Goal: Transaction & Acquisition: Purchase product/service

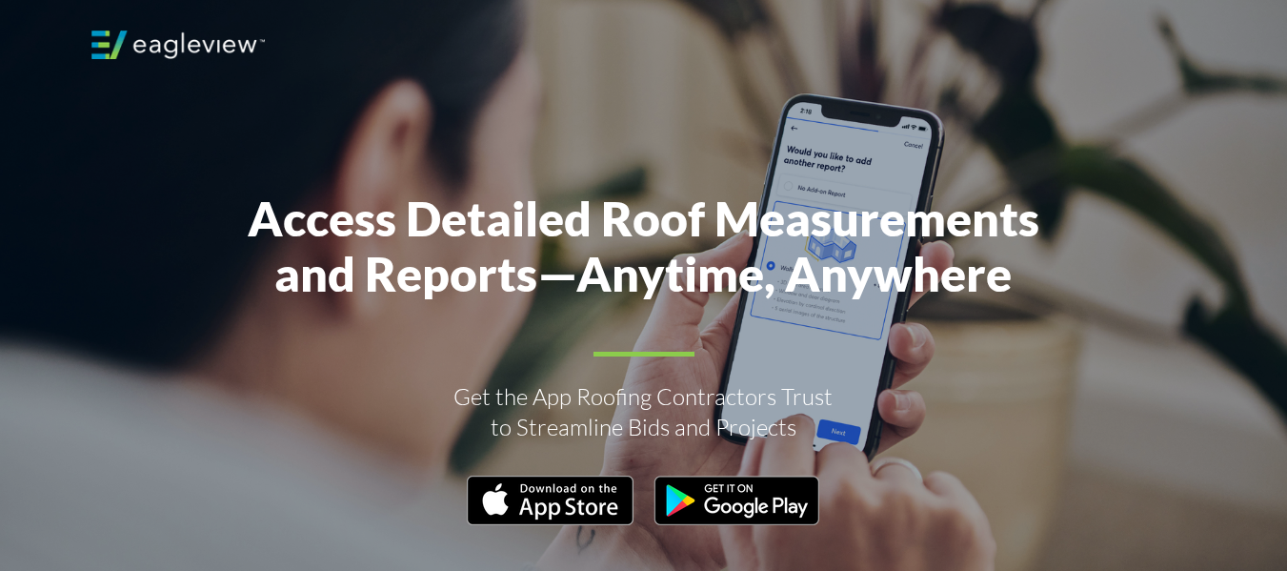
drag, startPoint x: 388, startPoint y: 400, endPoint x: 384, endPoint y: 364, distance: 36.4
click at [380, 371] on div at bounding box center [643, 313] width 1143 height 627
click at [384, 364] on div at bounding box center [643, 313] width 1143 height 627
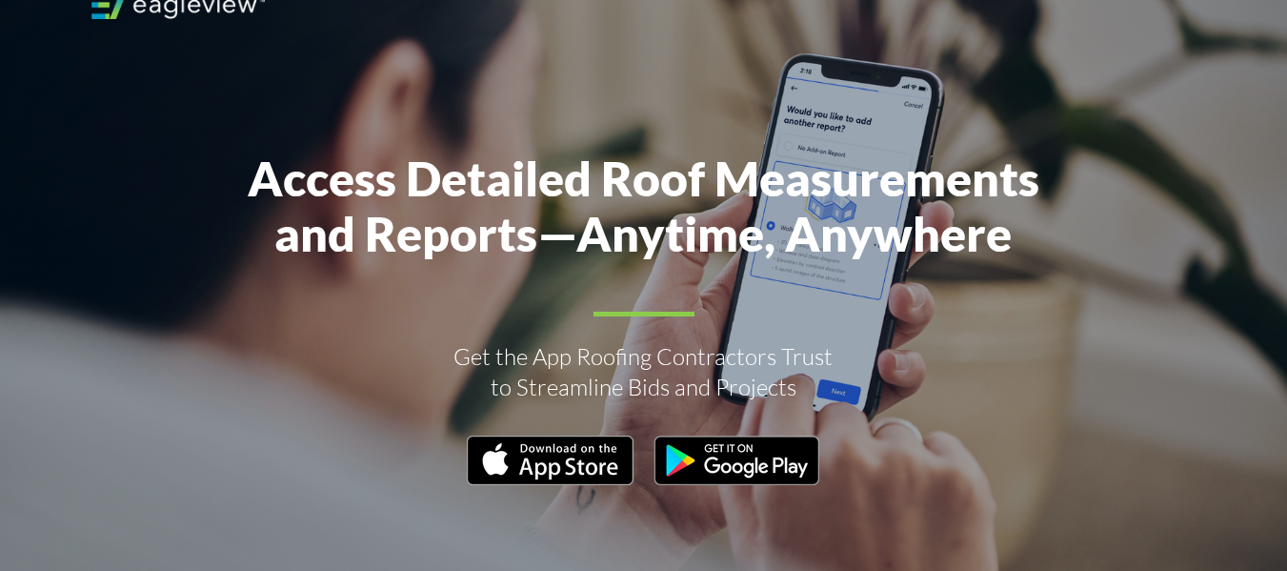
scroll to position [38, 0]
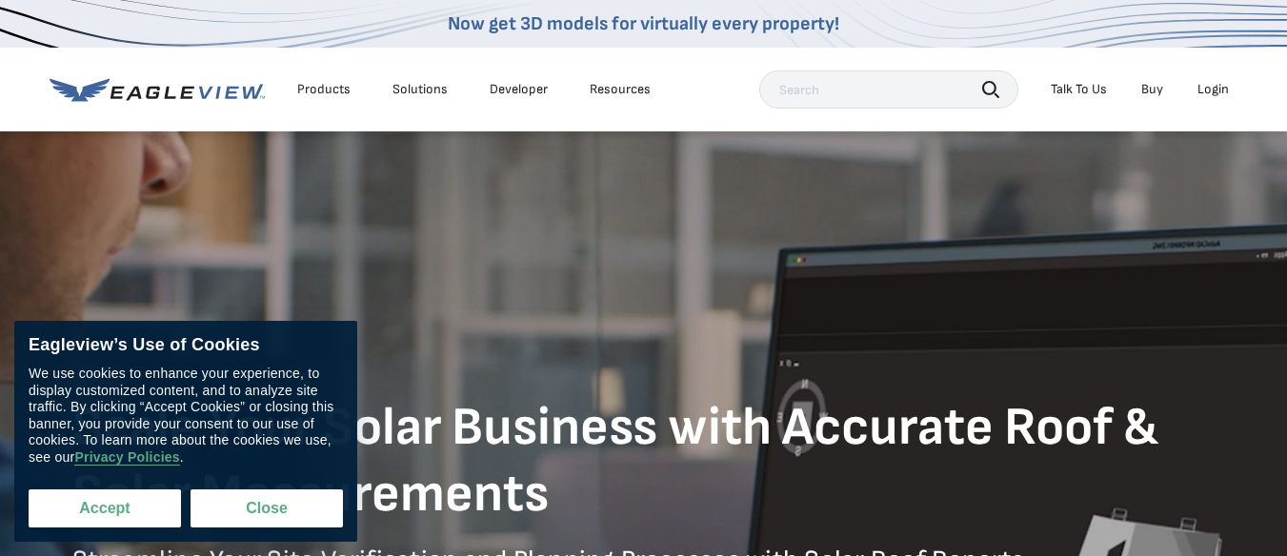
click at [119, 509] on button "Accept" at bounding box center [105, 509] width 152 height 38
checkbox input "true"
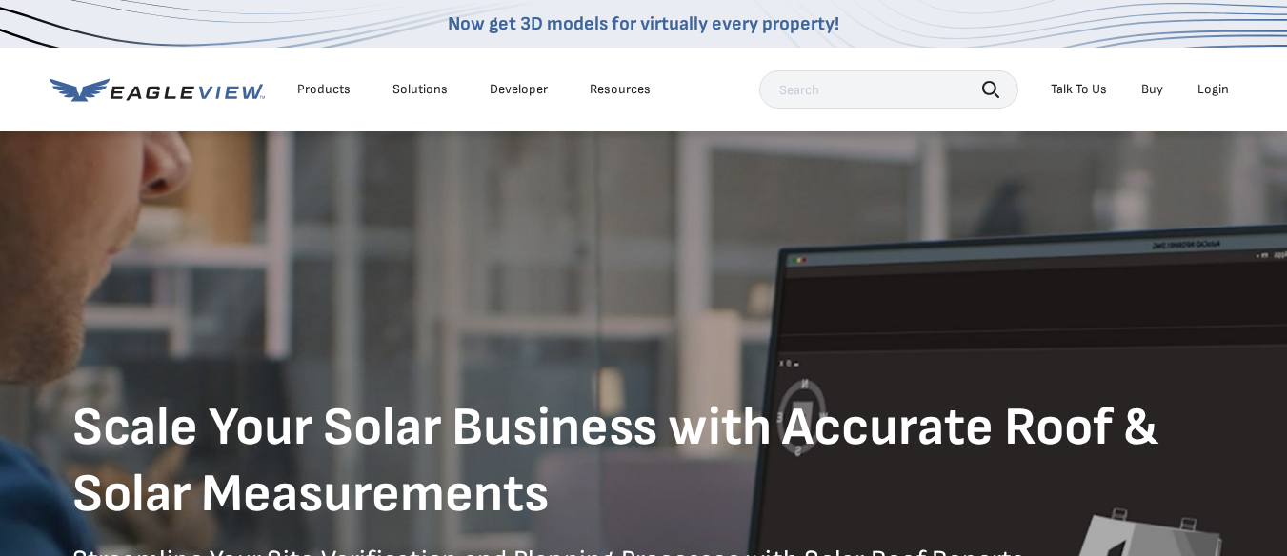
click at [211, 109] on div "Products Solutions Developer Resources Search Talk To Us Buy Login" at bounding box center [644, 90] width 1189 height 84
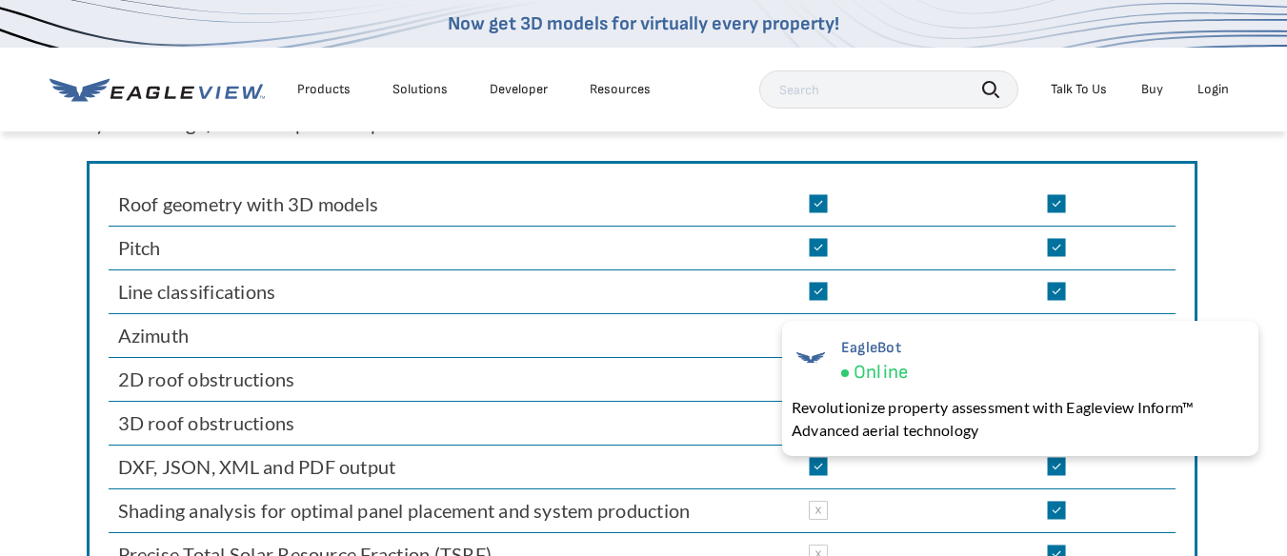
scroll to position [1524, 0]
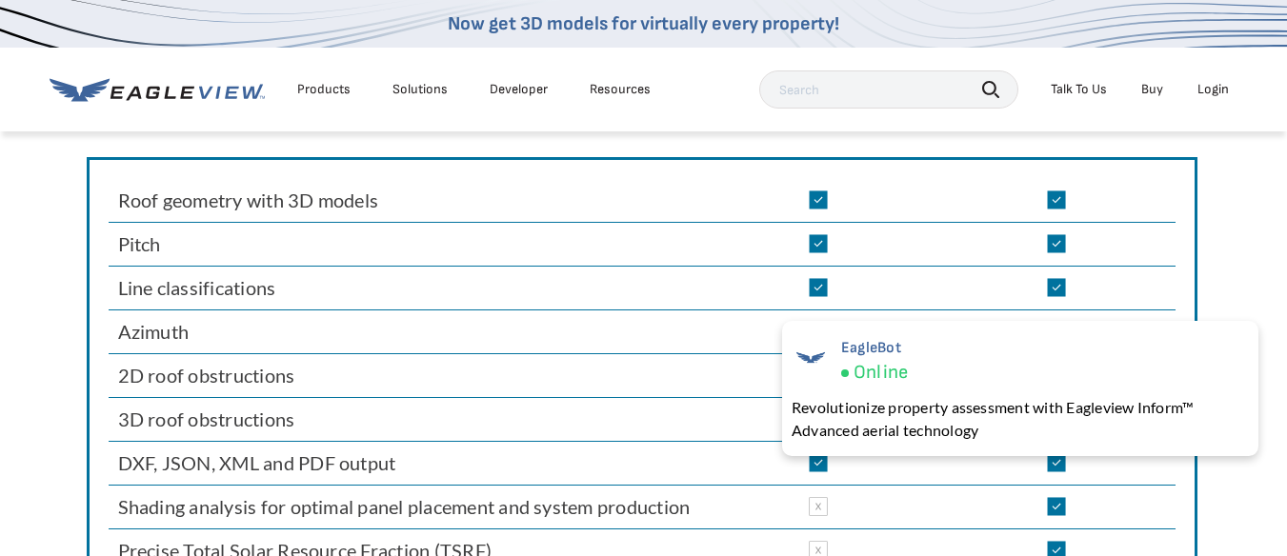
click at [1208, 89] on div "Login" at bounding box center [1212, 89] width 31 height 17
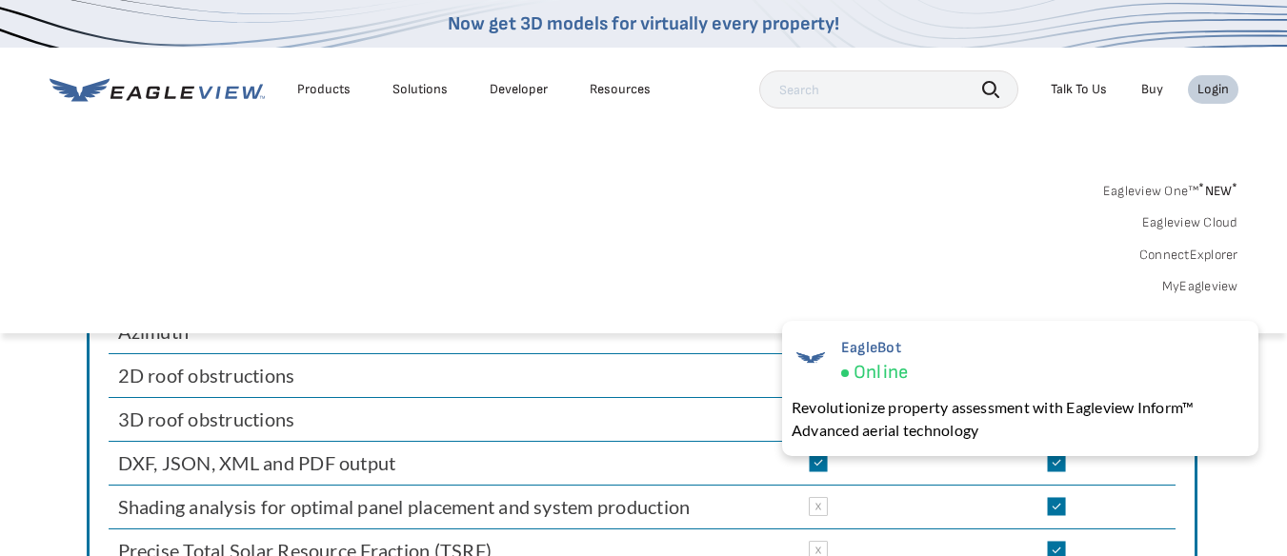
click at [1218, 84] on div "Login" at bounding box center [1212, 89] width 31 height 17
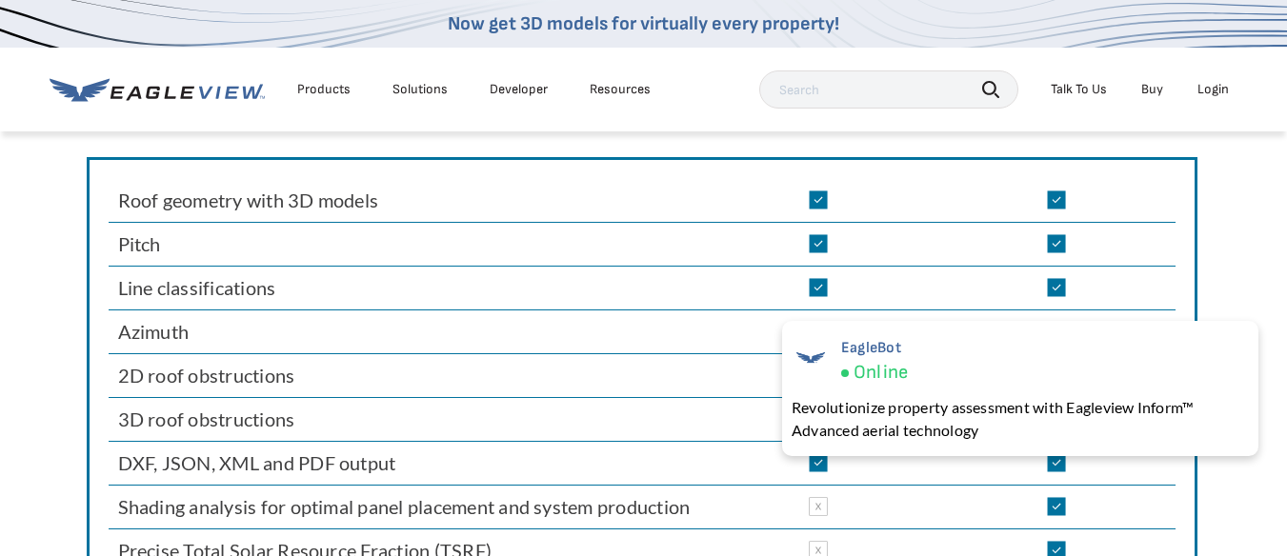
click at [1217, 89] on div "Login" at bounding box center [1212, 89] width 31 height 17
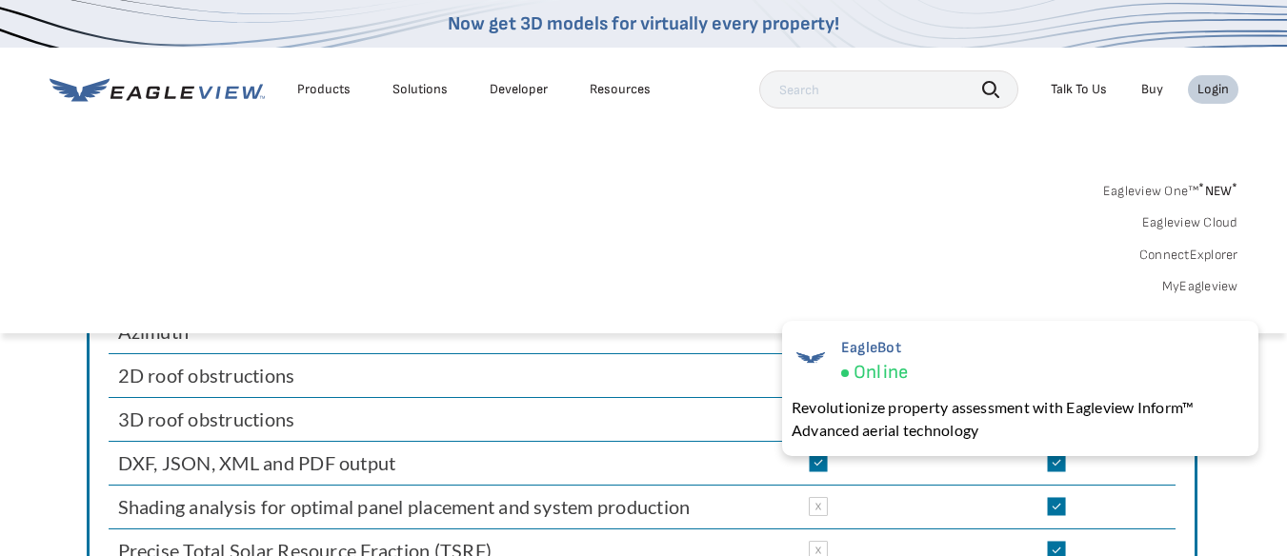
click at [1212, 90] on div "Login" at bounding box center [1212, 89] width 31 height 17
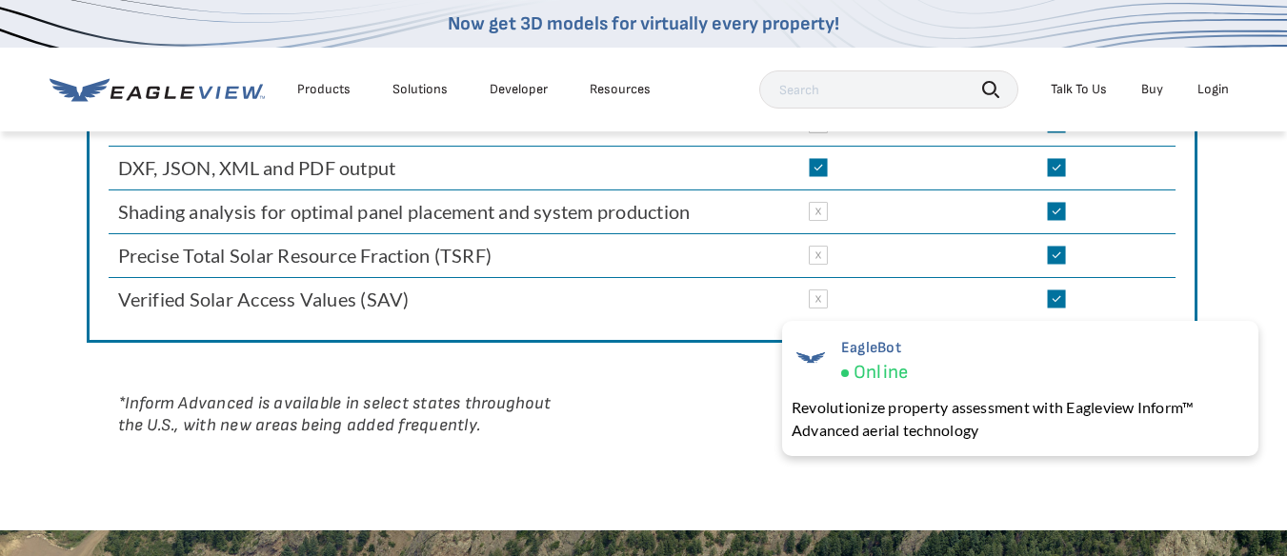
scroll to position [1818, 0]
click at [1205, 90] on div "Login" at bounding box center [1212, 89] width 31 height 17
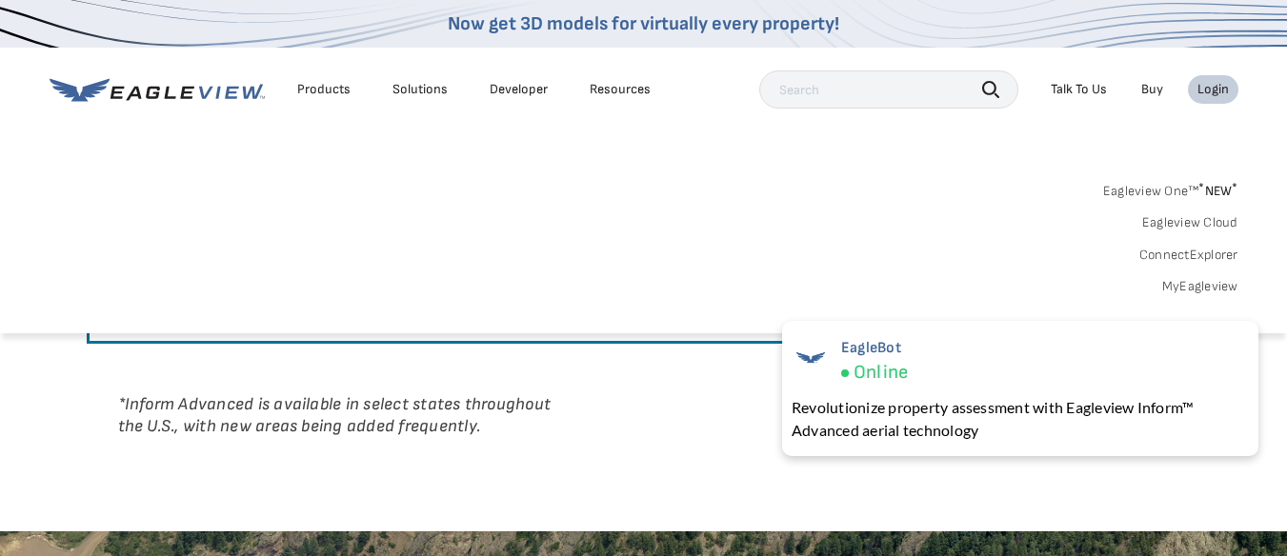
click at [1208, 92] on div "Login" at bounding box center [1212, 89] width 31 height 17
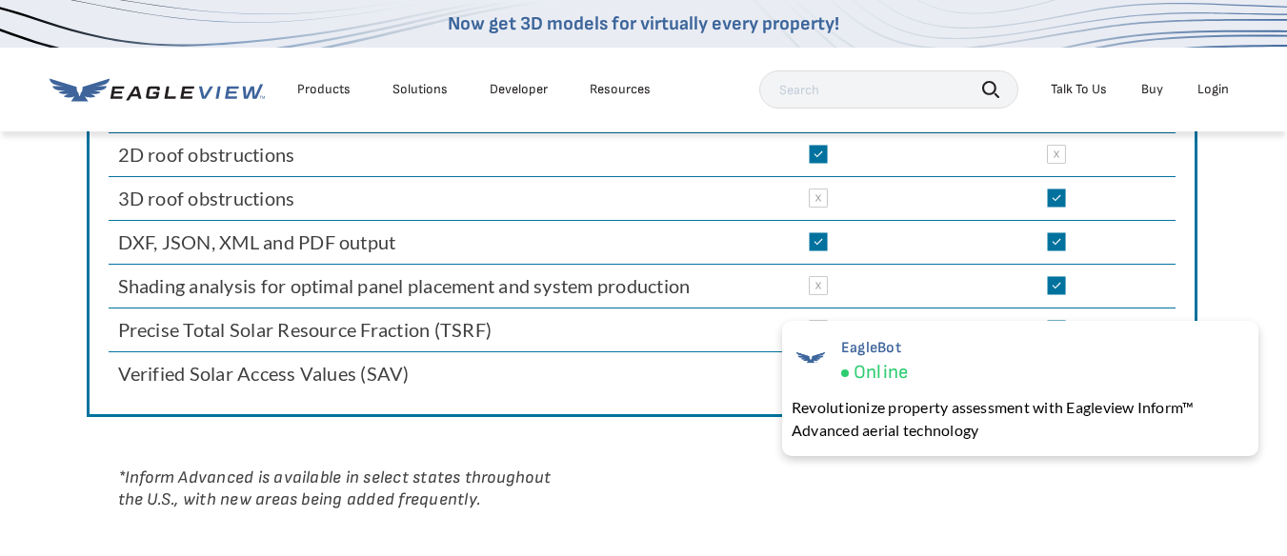
scroll to position [1732, 0]
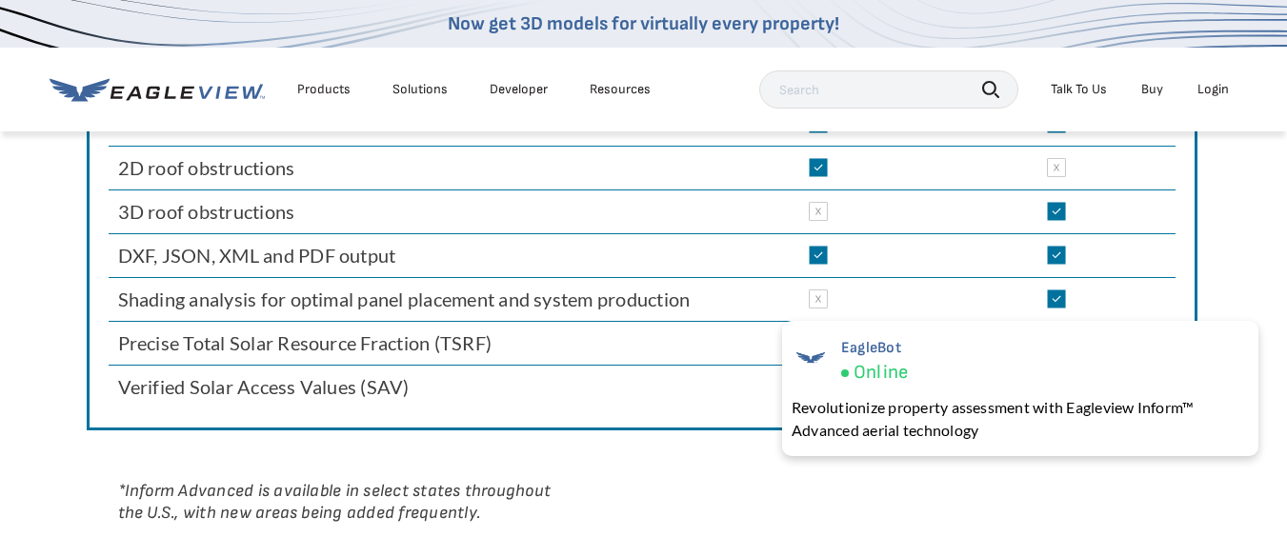
click at [1254, 259] on div "Precise Roof Measurement Data for Solar EagleView’s Inform products are designe…" at bounding box center [643, 173] width 1287 height 889
click at [1253, 251] on div "Precise Roof Measurement Data for Solar EagleView’s Inform products are designe…" at bounding box center [643, 173] width 1287 height 889
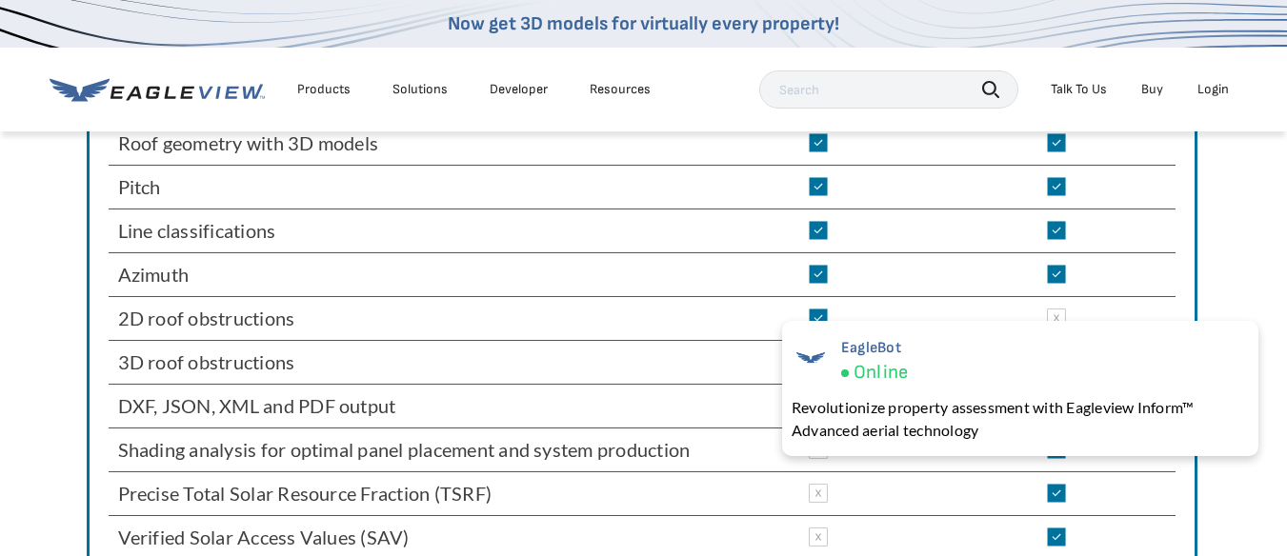
scroll to position [1589, 0]
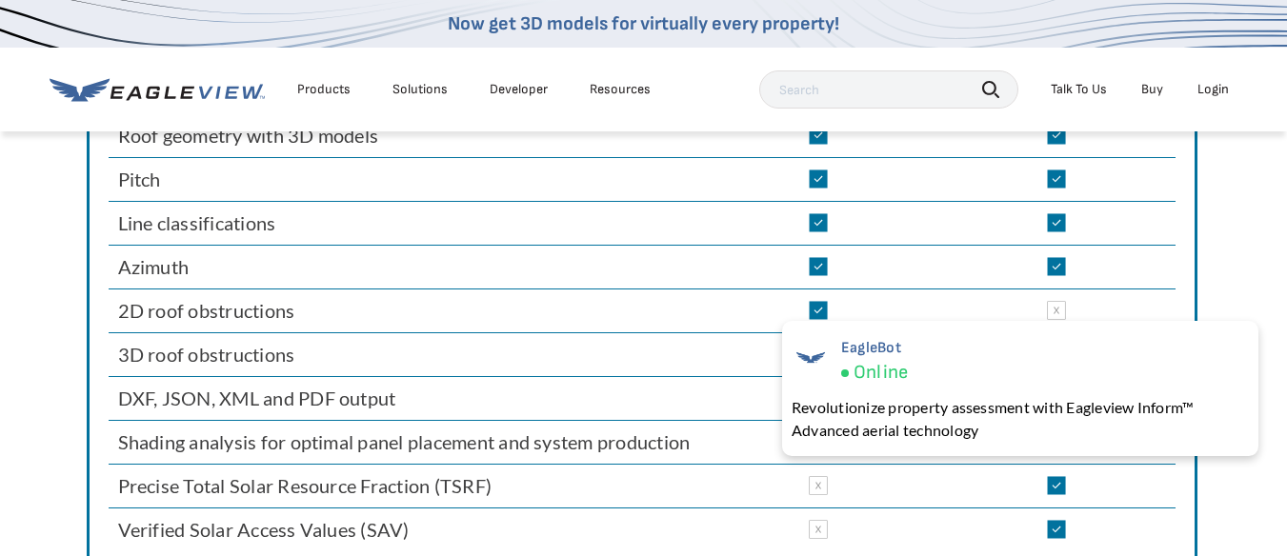
click at [1230, 260] on div "Precise Roof Measurement Data for Solar EagleView’s Inform products are designe…" at bounding box center [643, 316] width 1287 height 889
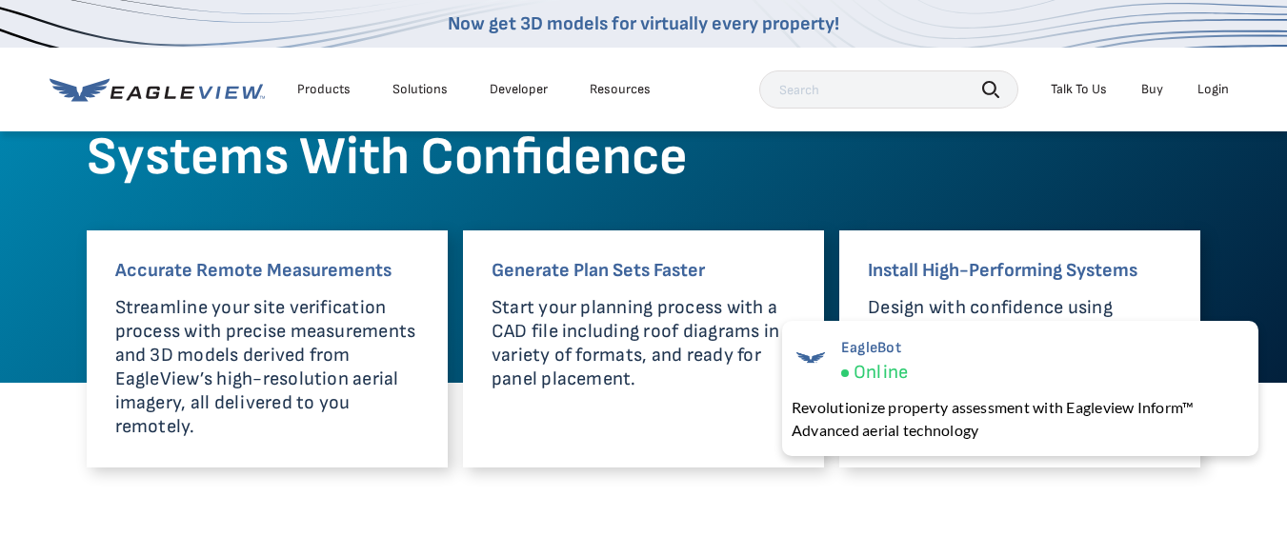
scroll to position [914, 0]
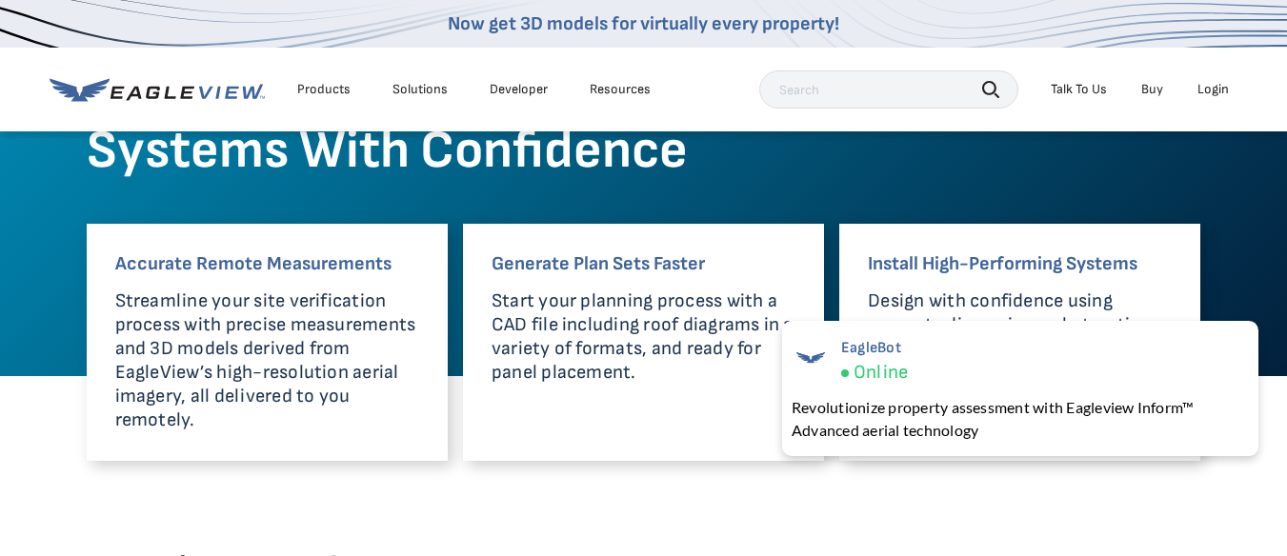
click at [302, 337] on p "Streamline your site verification process with precise measurements and 3D mode…" at bounding box center [267, 361] width 304 height 143
click at [1213, 87] on div "Login" at bounding box center [1212, 89] width 31 height 17
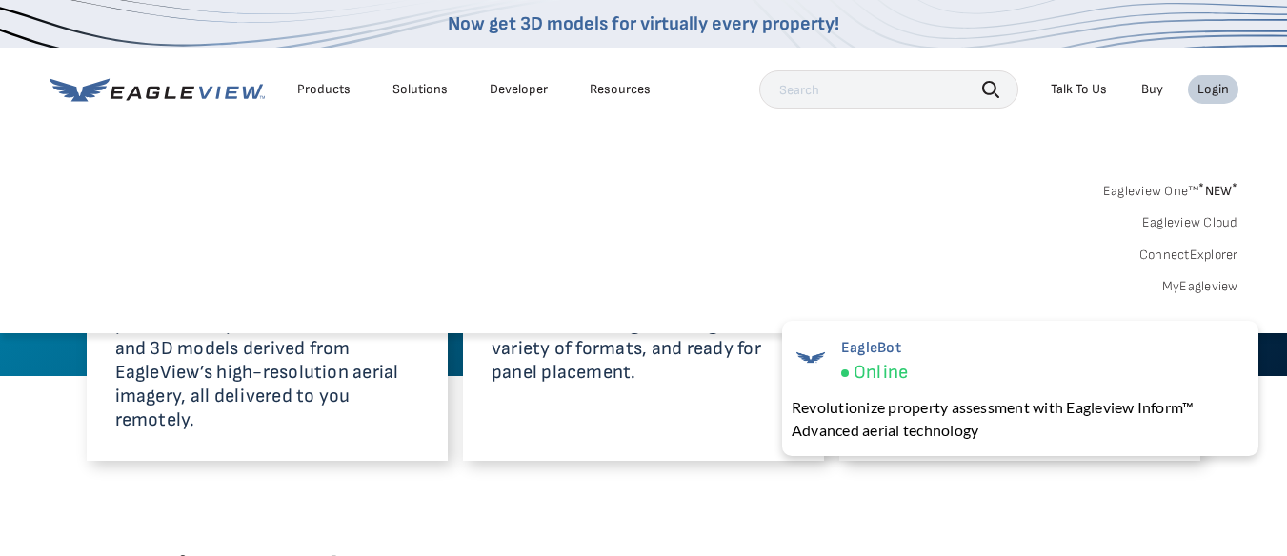
click at [1157, 190] on link "Eagleview One™ * NEW *" at bounding box center [1170, 188] width 135 height 22
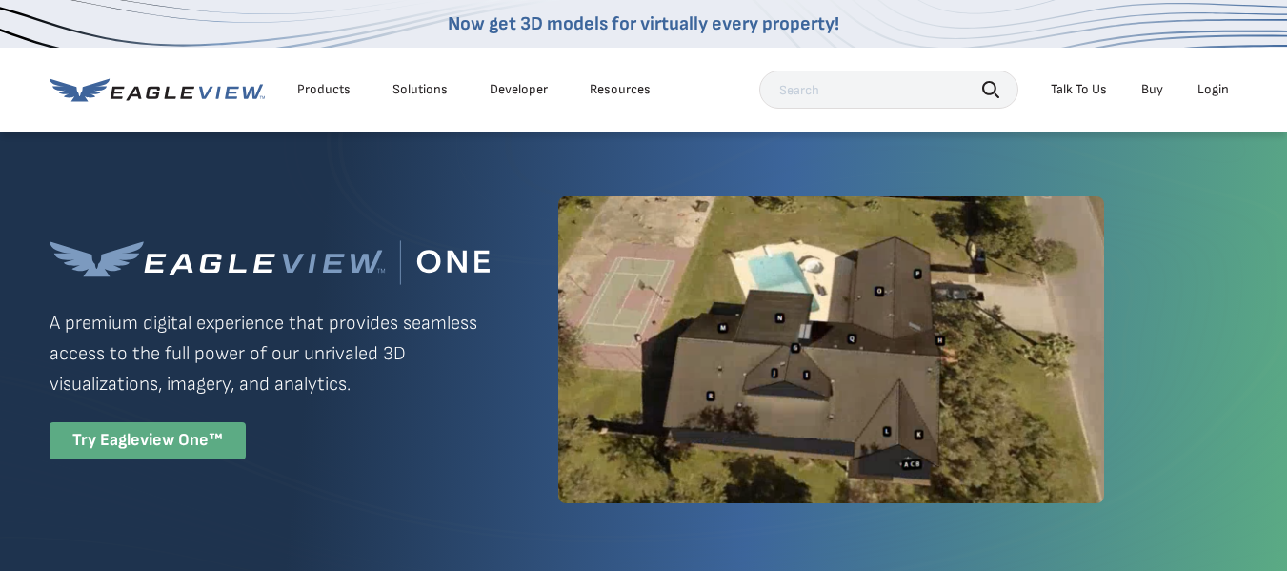
click at [197, 442] on div "Try Eagleview One™" at bounding box center [148, 440] width 196 height 37
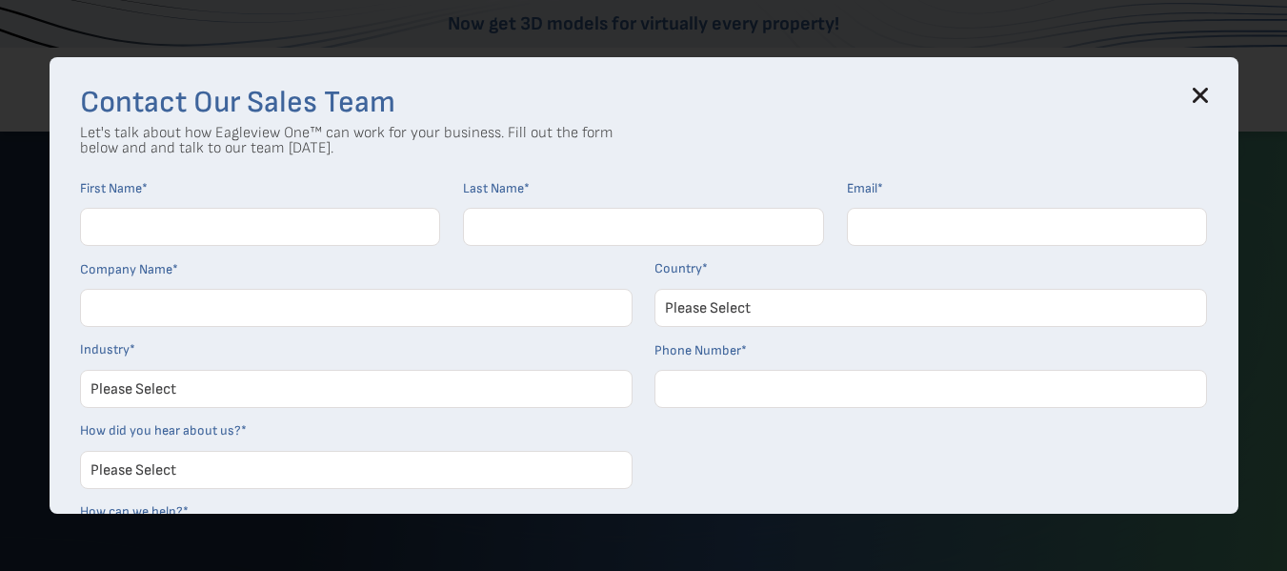
click at [1218, 108] on div "Contact Our Sales Team Let's talk about how Eagleview One™ can work for your bu…" at bounding box center [644, 285] width 1189 height 456
click at [1220, 96] on div "Contact Our Sales Team Let's talk about how Eagleview One™ can work for your bu…" at bounding box center [644, 285] width 1189 height 456
click at [1223, 100] on div "Contact Our Sales Team Let's talk about how Eagleview One™ can work for your bu…" at bounding box center [644, 285] width 1189 height 456
click at [1214, 109] on div "Contact Our Sales Team Let's talk about how Eagleview One™ can work for your bu…" at bounding box center [644, 285] width 1189 height 456
click at [1208, 102] on icon at bounding box center [1200, 95] width 15 height 15
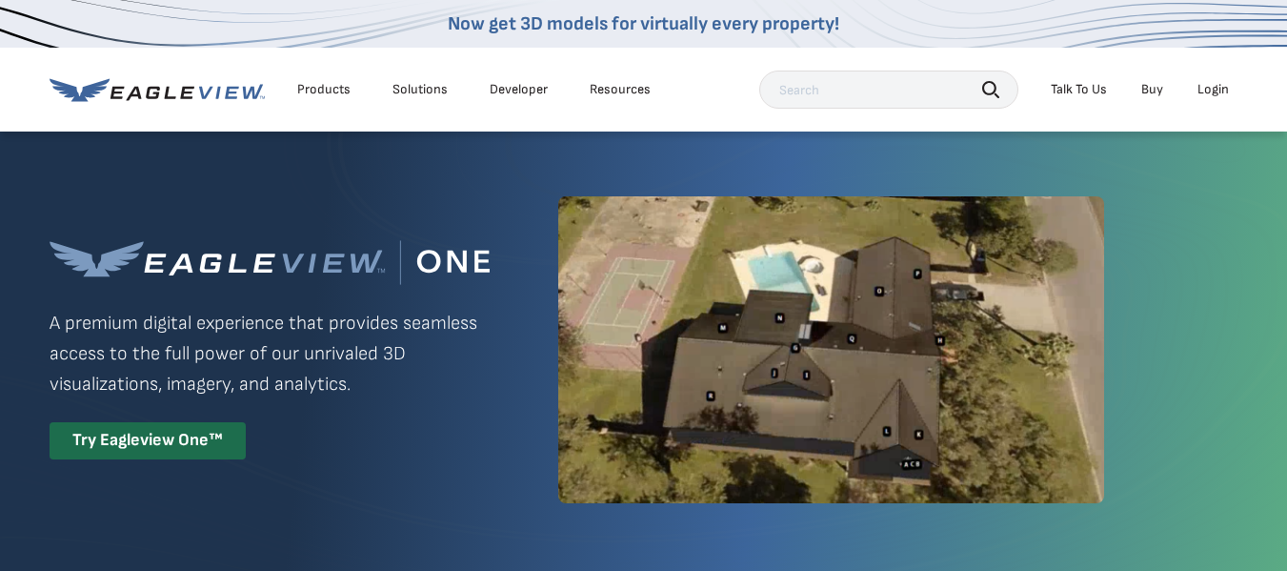
click at [1225, 91] on div "Login" at bounding box center [1212, 89] width 31 height 17
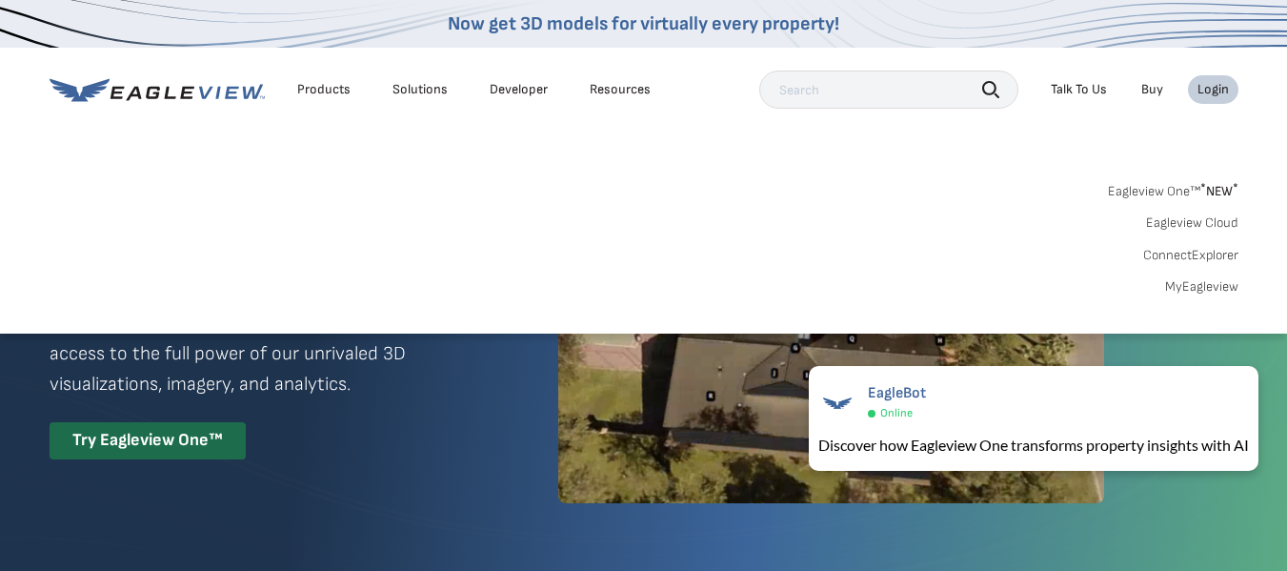
click at [1225, 289] on link "MyEagleview" at bounding box center [1201, 286] width 73 height 17
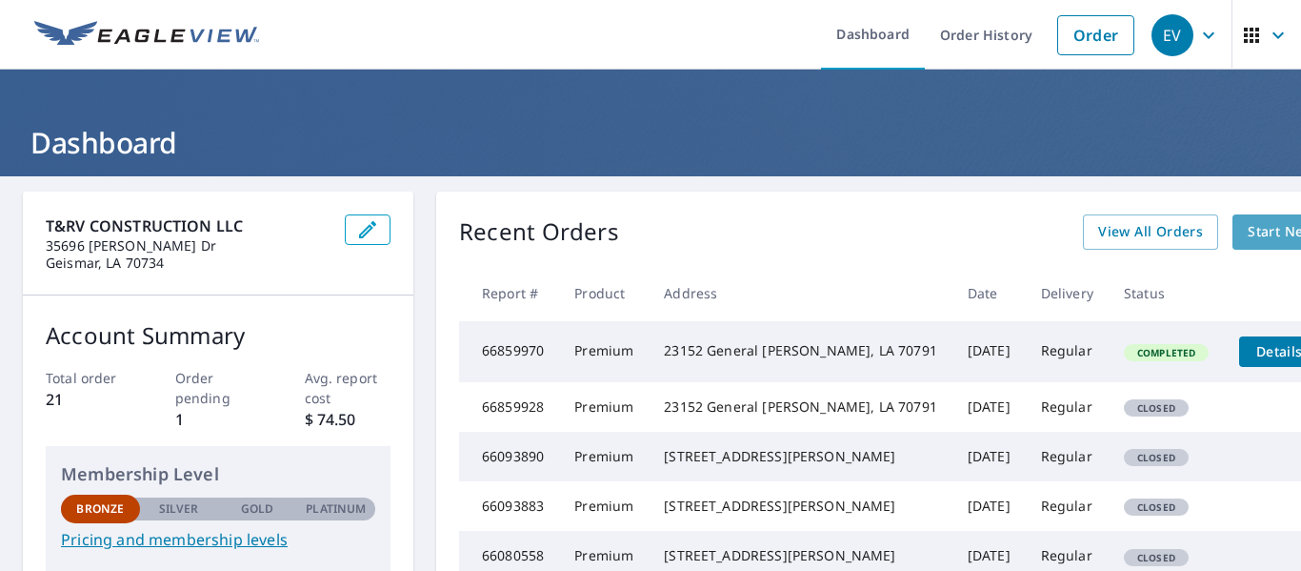
click at [1248, 231] on span "Start New Order" at bounding box center [1303, 232] width 110 height 24
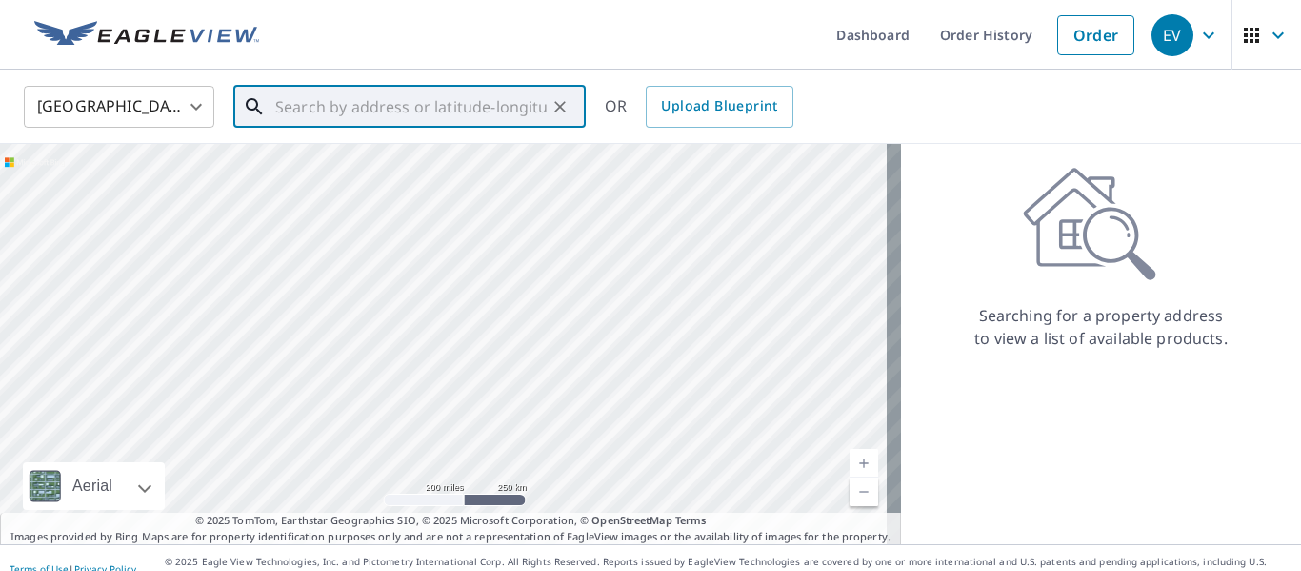
click at [396, 116] on input "text" at bounding box center [410, 106] width 271 height 53
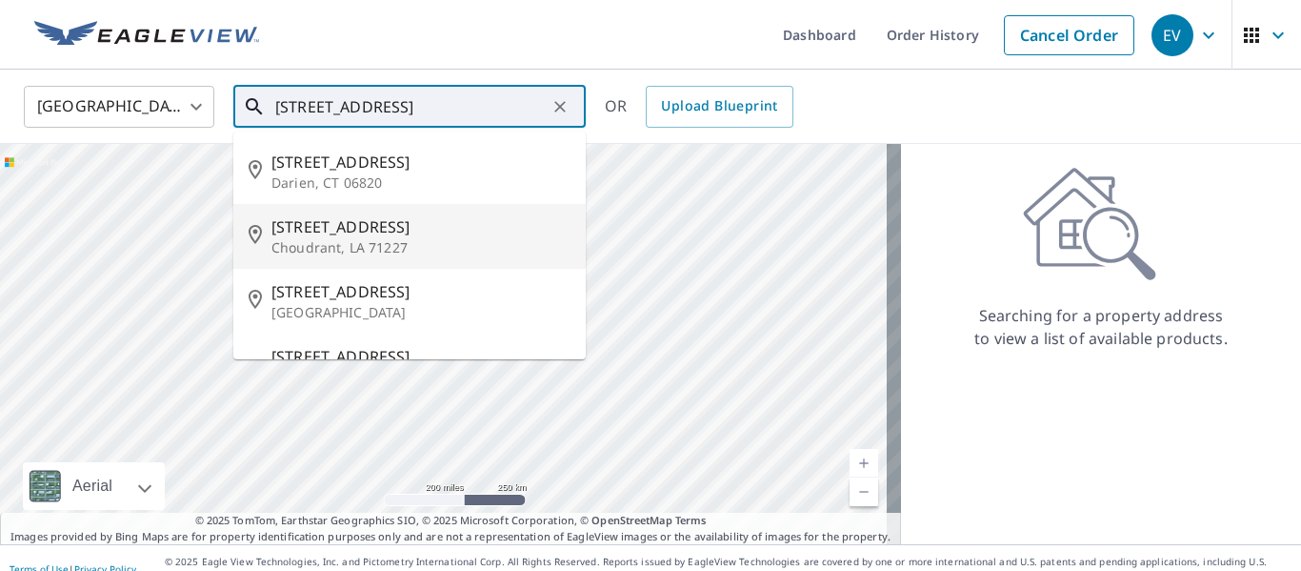
click at [324, 233] on span "149 Brookside Rd" at bounding box center [420, 226] width 299 height 23
type input "149 Brookside Rd Choudrant, LA 71227"
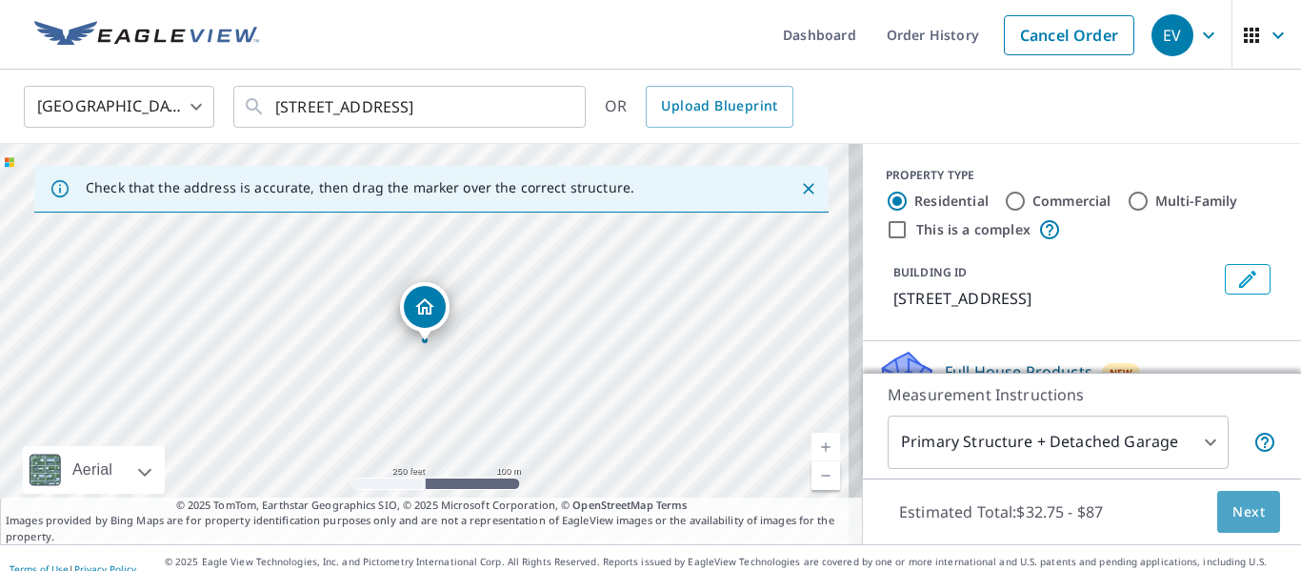
click at [1237, 510] on span "Next" at bounding box center [1249, 512] width 32 height 24
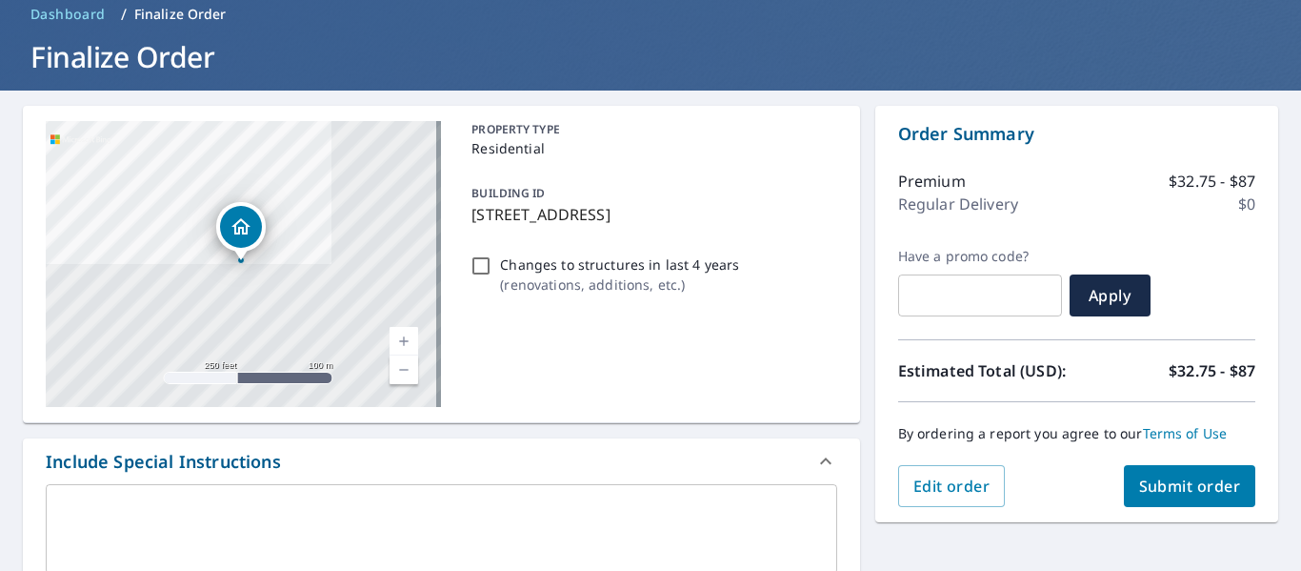
scroll to position [93, 0]
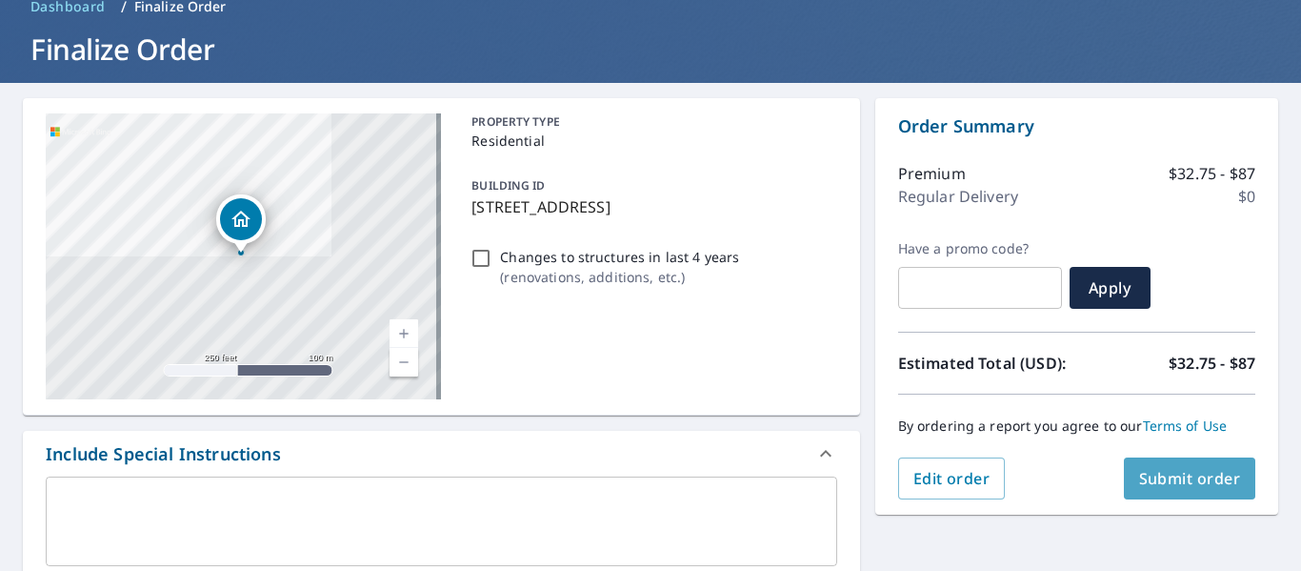
click at [1166, 479] on span "Submit order" at bounding box center [1190, 478] width 102 height 21
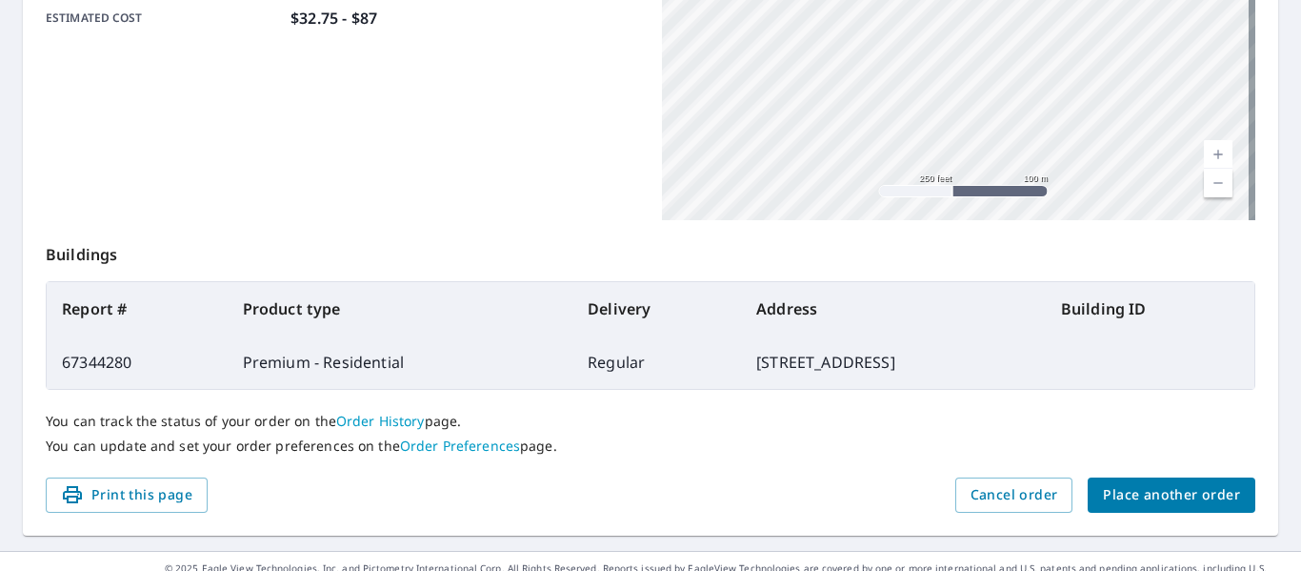
scroll to position [551, 0]
